Goal: Complete application form

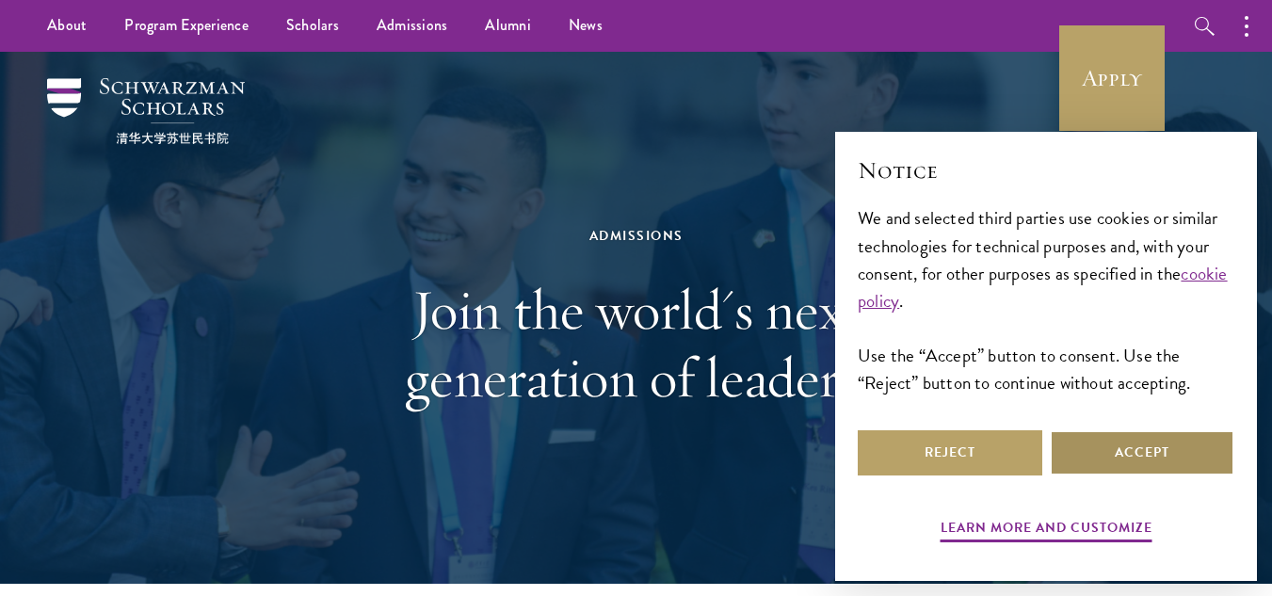
click at [1140, 456] on button "Accept" at bounding box center [1141, 452] width 184 height 45
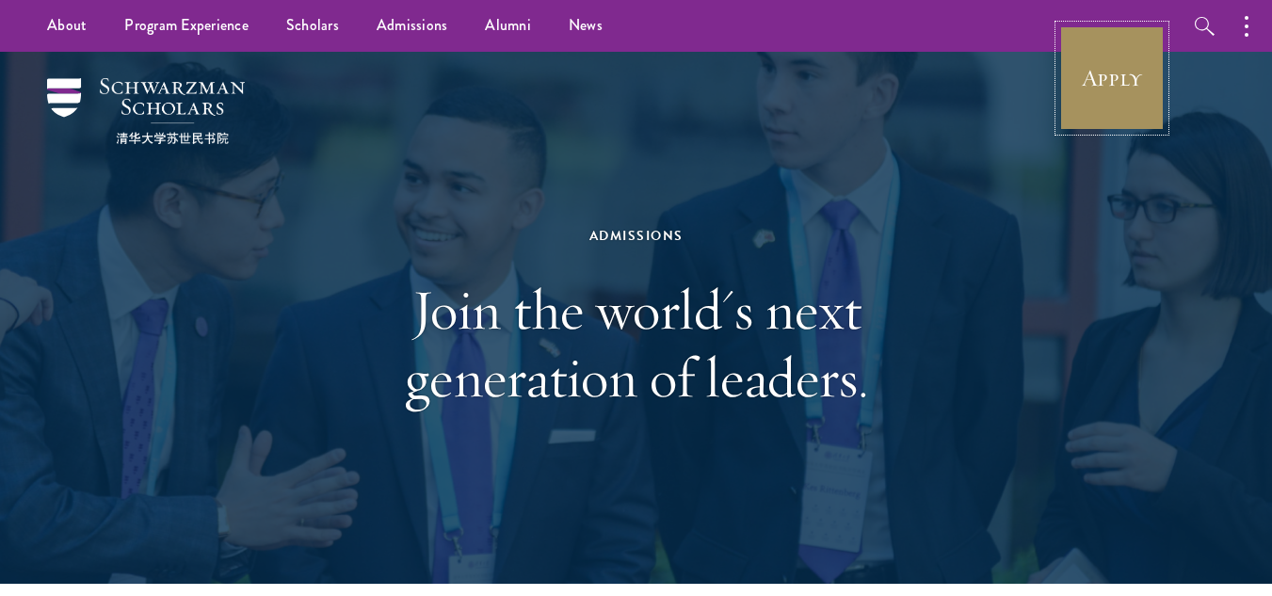
click at [1105, 107] on link "Apply" at bounding box center [1111, 77] width 105 height 105
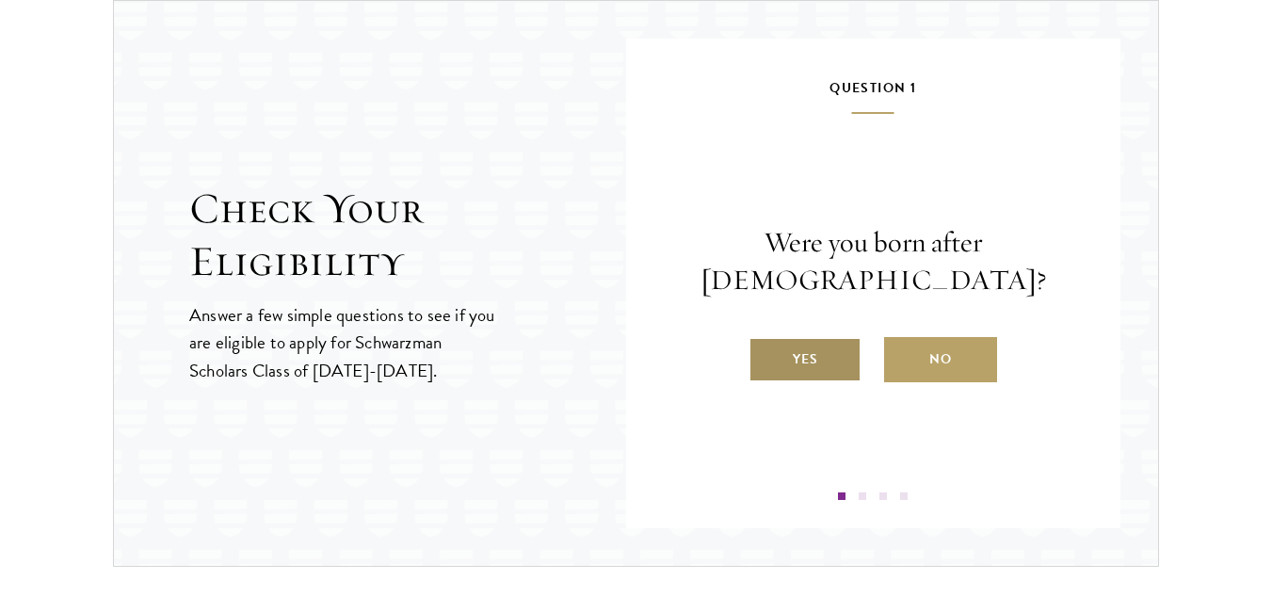
click at [788, 341] on label "Yes" at bounding box center [804, 359] width 113 height 45
click at [765, 341] on input "Yes" at bounding box center [756, 347] width 17 height 17
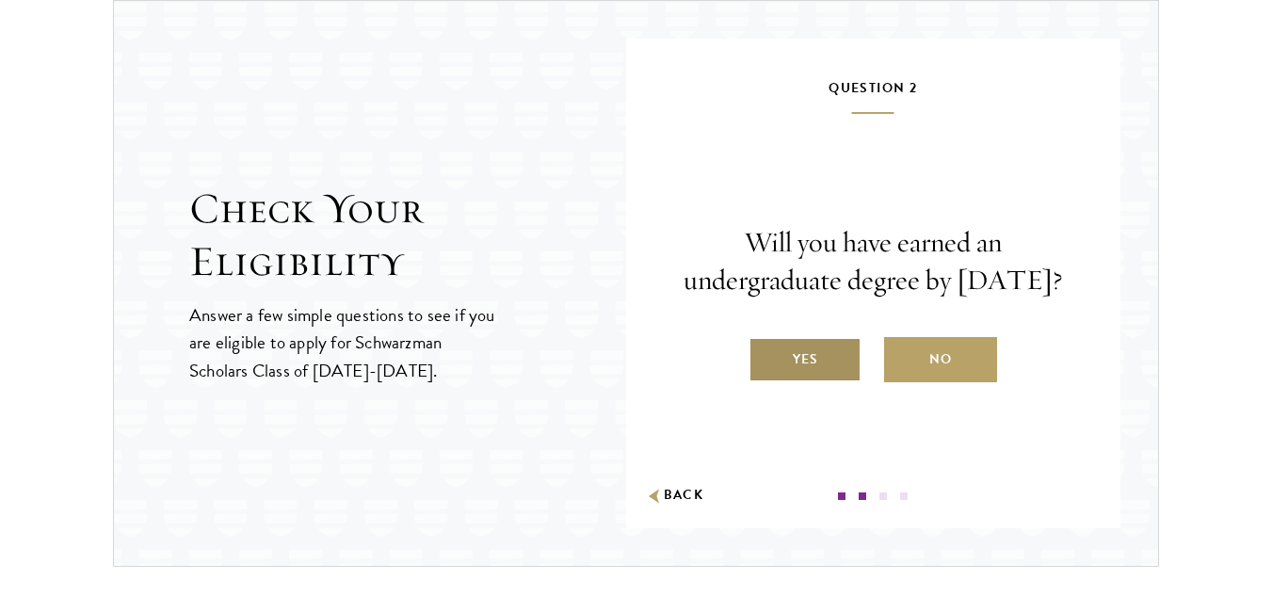
click at [838, 382] on label "Yes" at bounding box center [804, 359] width 113 height 45
click at [765, 356] on input "Yes" at bounding box center [756, 347] width 17 height 17
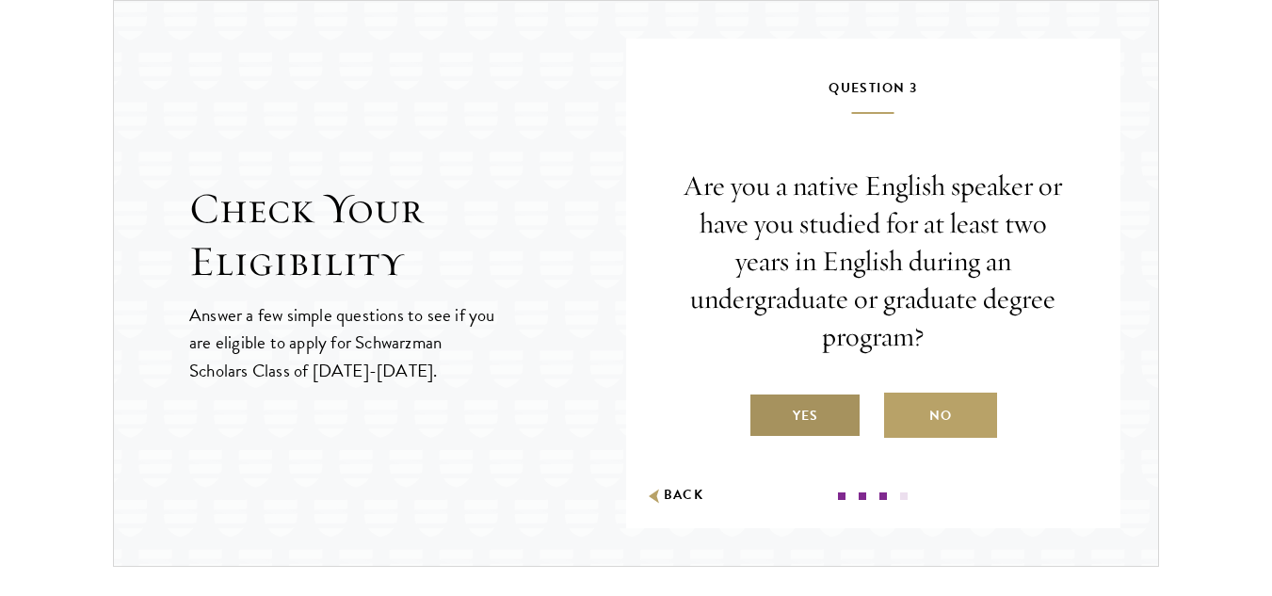
click at [837, 408] on label "Yes" at bounding box center [804, 414] width 113 height 45
click at [765, 408] on input "Yes" at bounding box center [756, 403] width 17 height 17
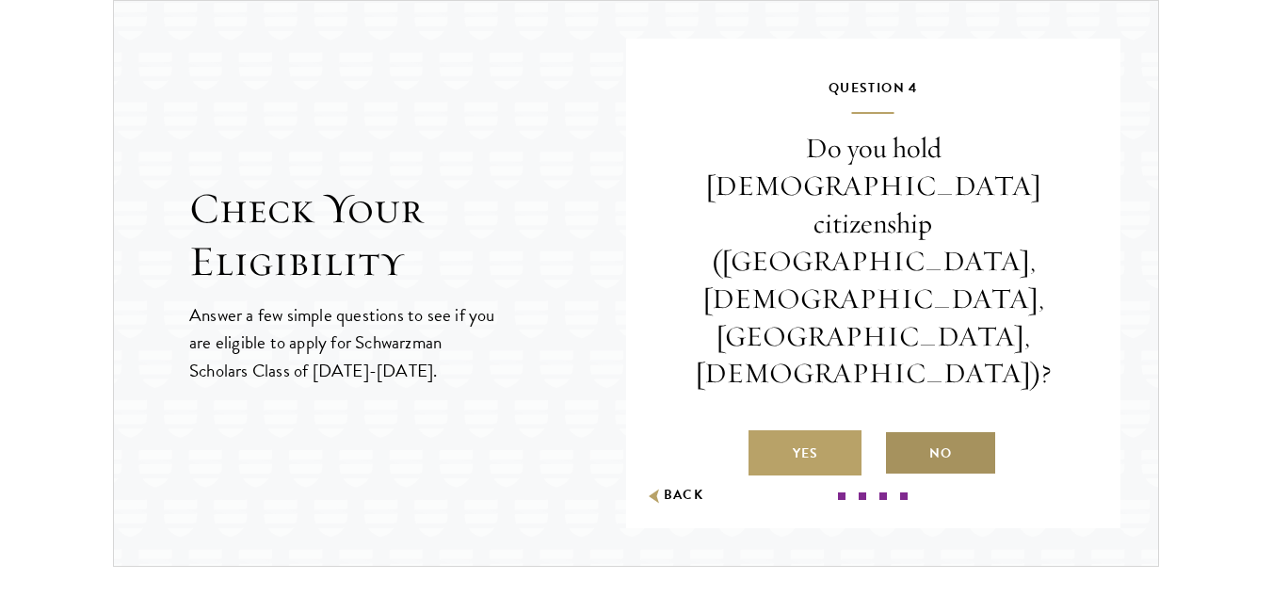
click at [932, 430] on label "No" at bounding box center [940, 452] width 113 height 45
click at [901, 433] on input "No" at bounding box center [892, 441] width 17 height 17
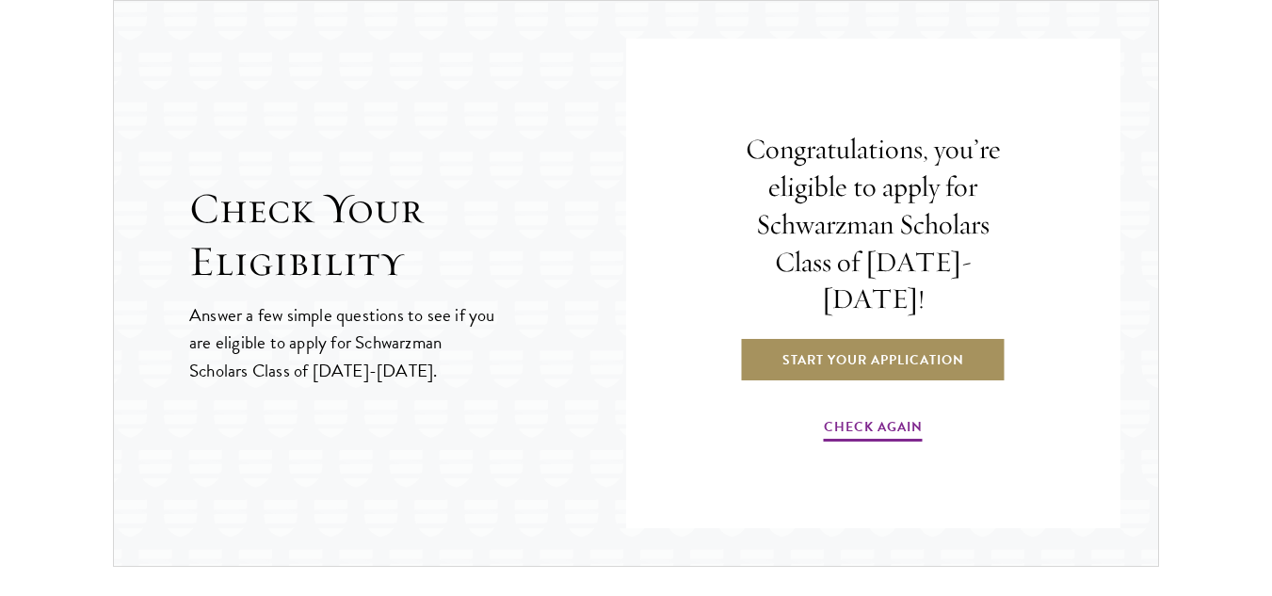
click at [852, 340] on link "Start Your Application" at bounding box center [873, 359] width 266 height 45
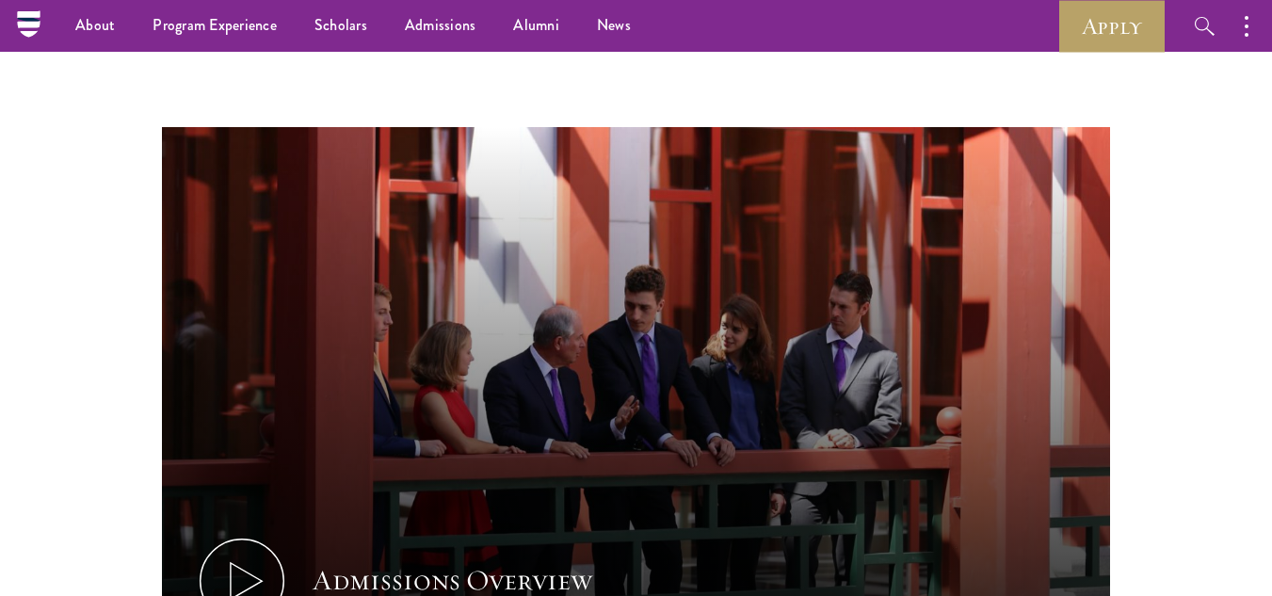
scroll to position [823, 0]
